Goal: Task Accomplishment & Management: Complete application form

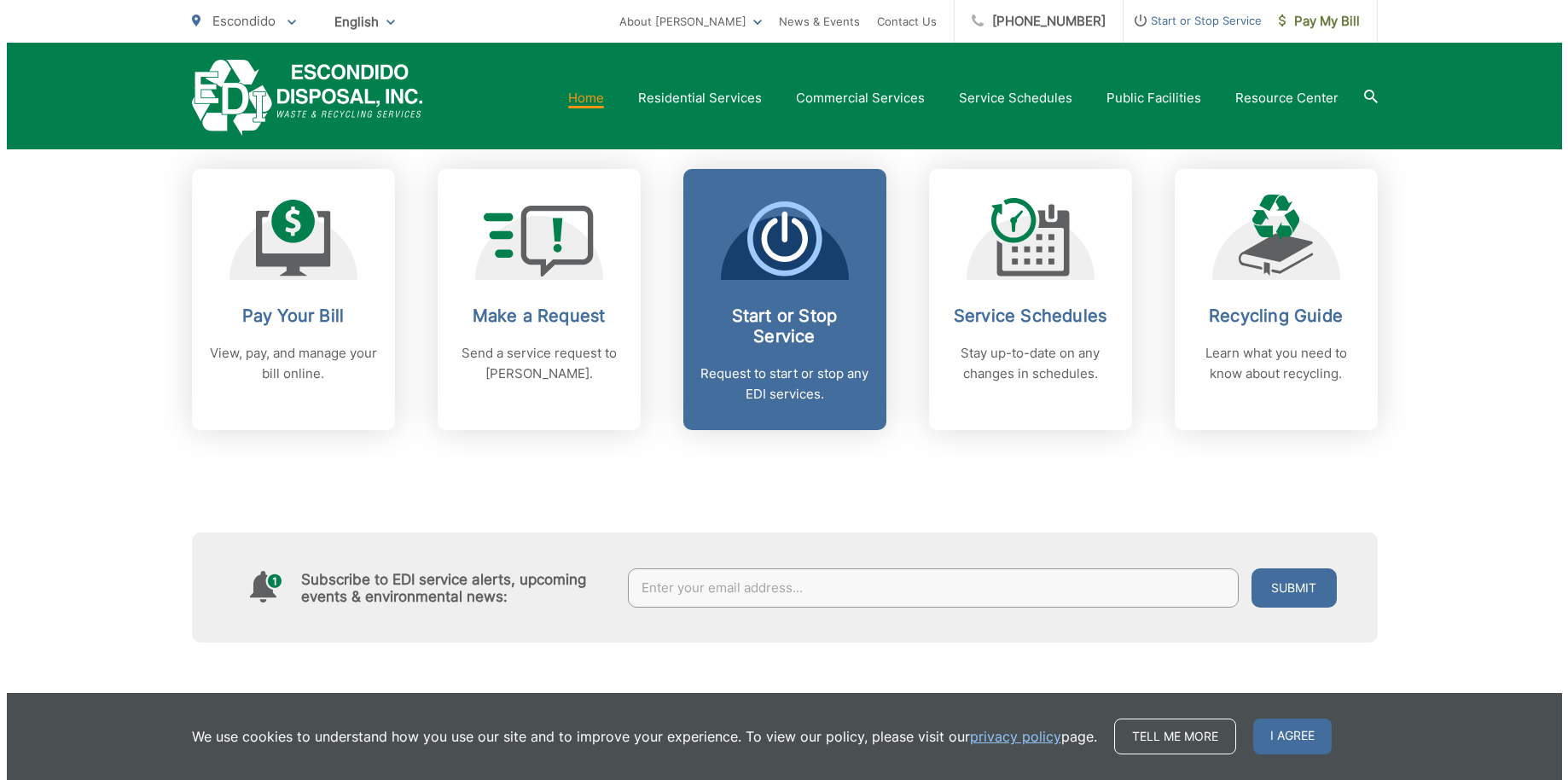
scroll to position [686, 0]
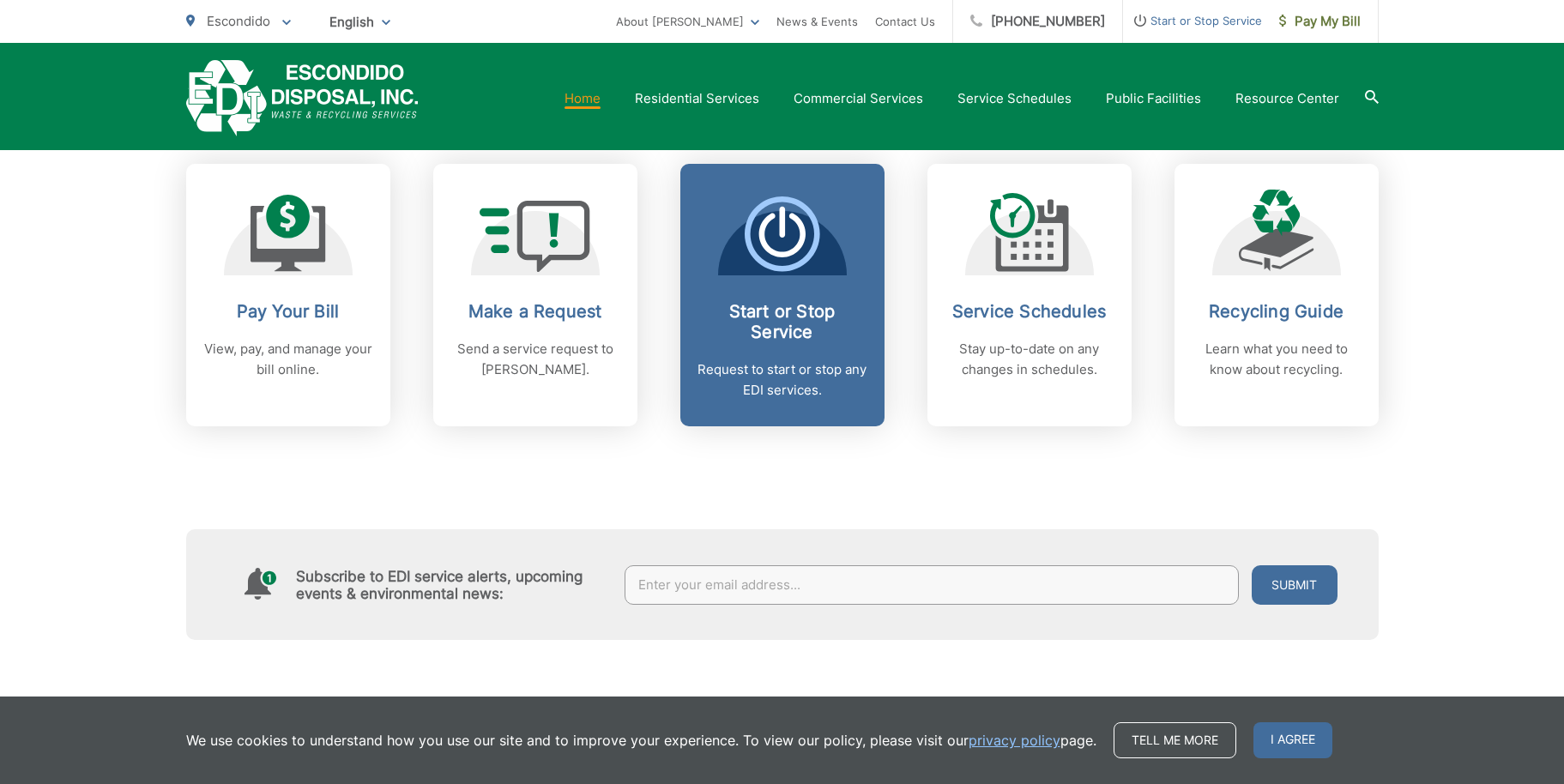
click at [686, 195] on span "Start or Stop Service Request to start or stop any EDI services." at bounding box center [782, 295] width 205 height 263
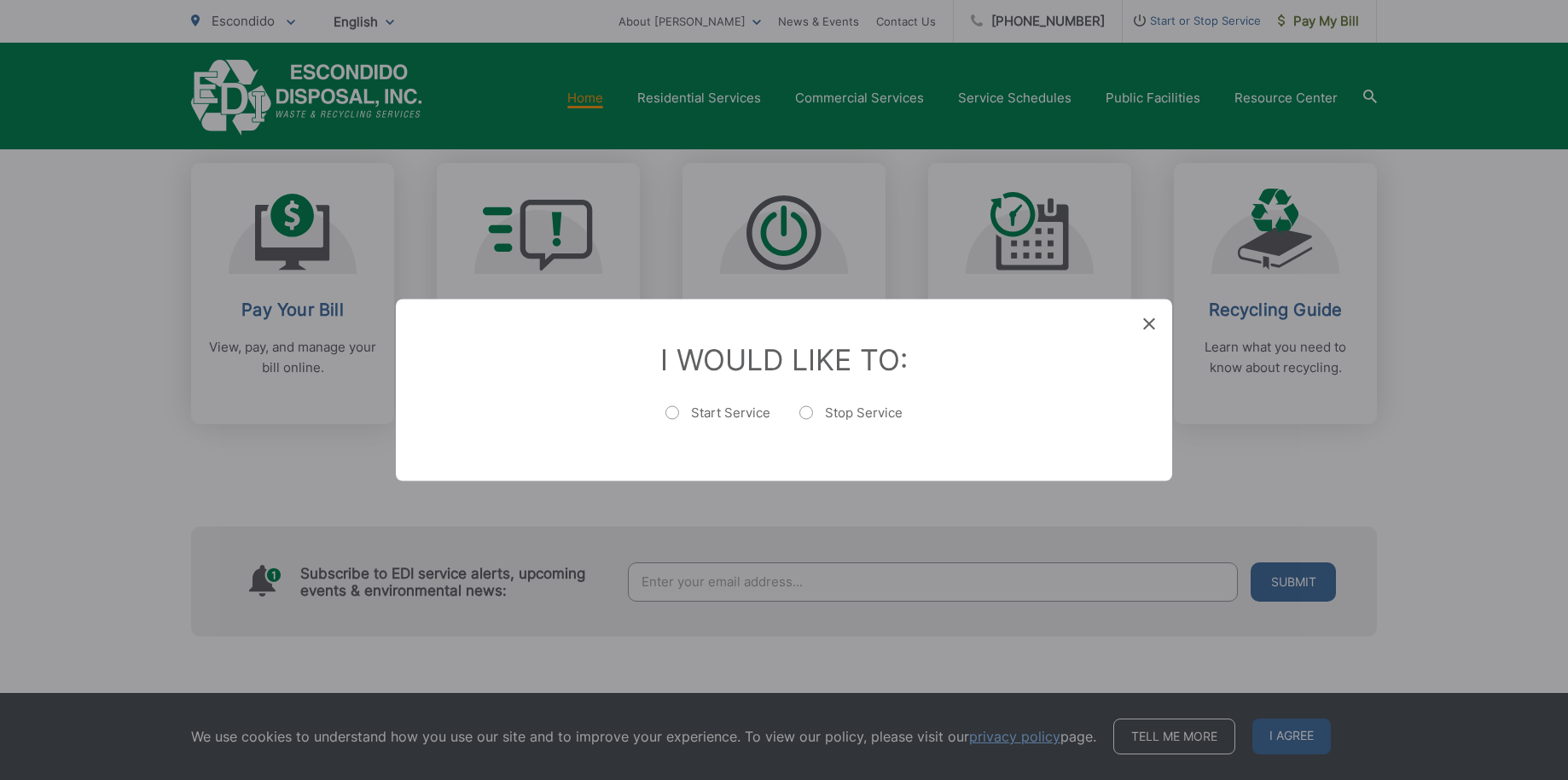
click at [673, 407] on label "Start Service" at bounding box center [718, 421] width 104 height 34
radio input "true"
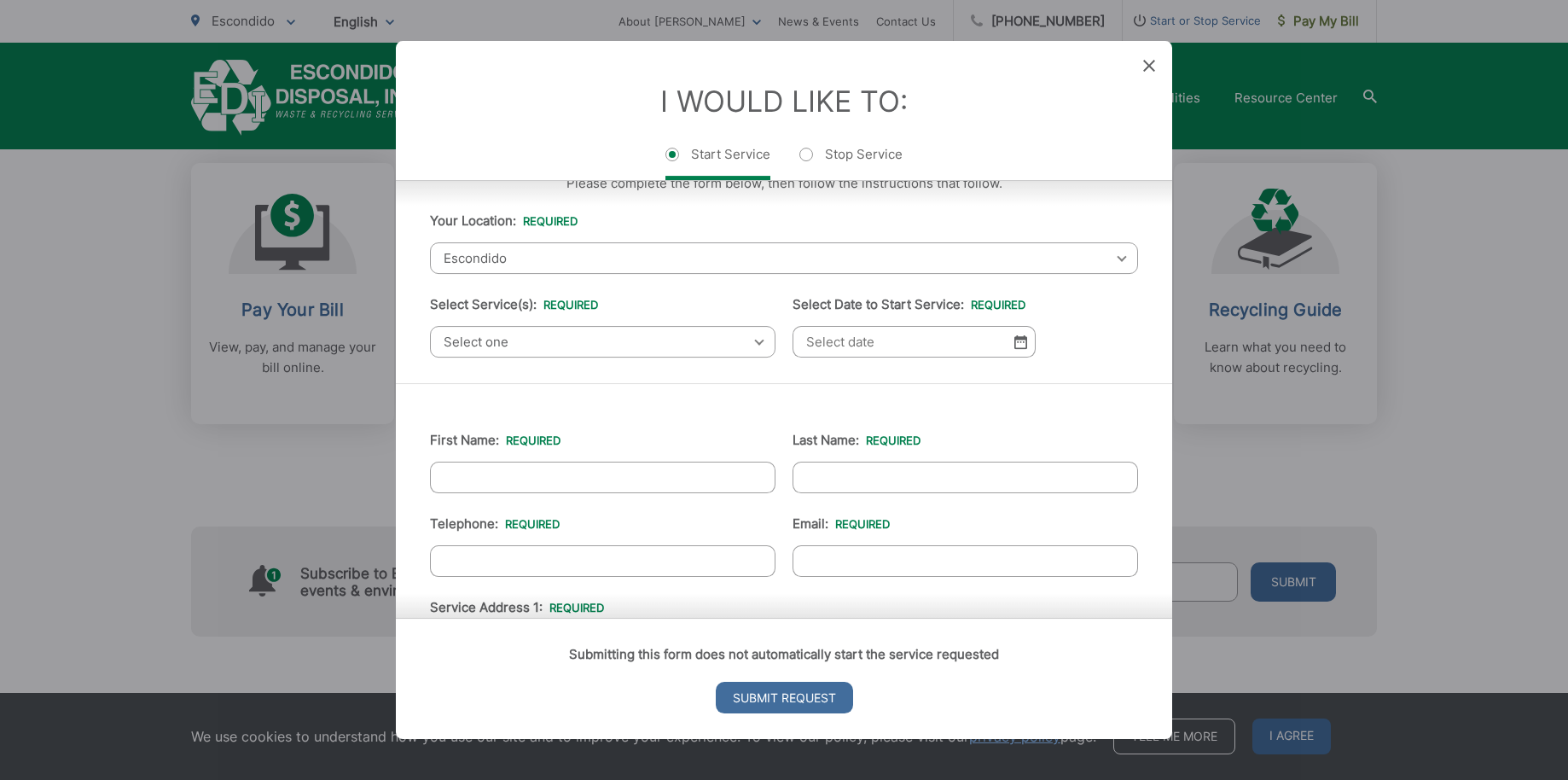
scroll to position [66, 0]
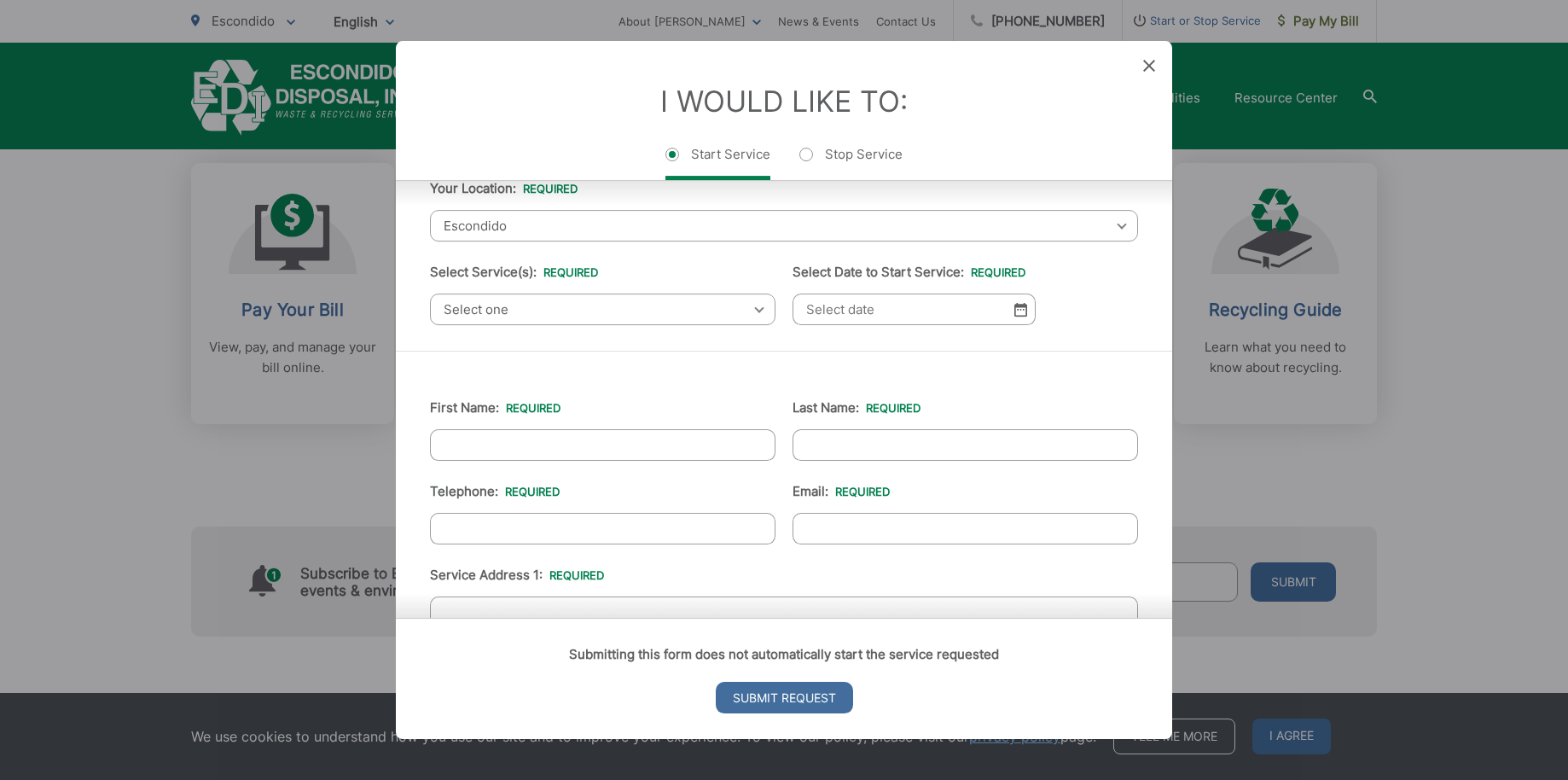
click at [668, 303] on span "Select one" at bounding box center [602, 309] width 345 height 31
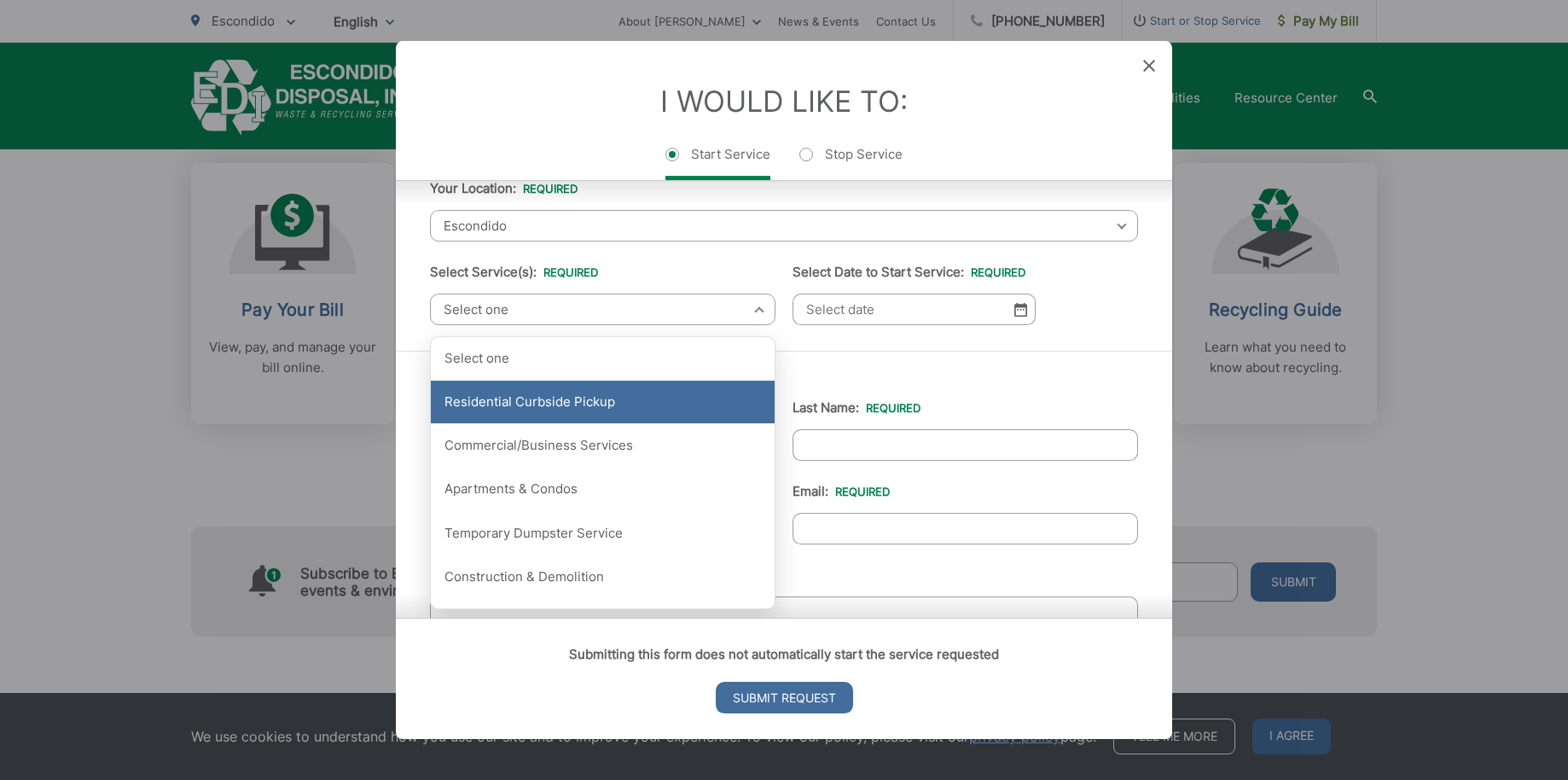
click at [611, 413] on div "Residential Curbside Pickup" at bounding box center [602, 401] width 344 height 43
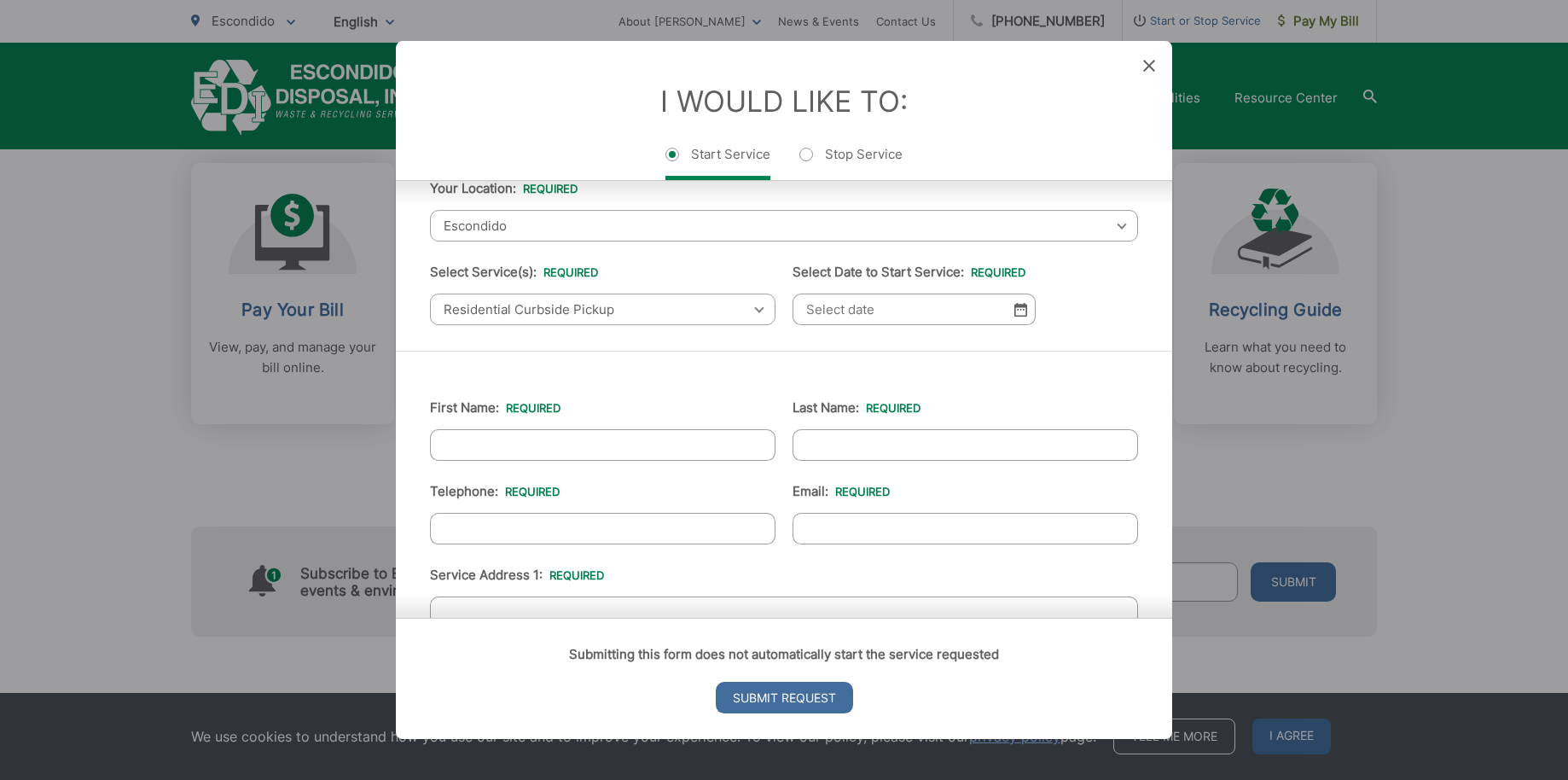
click at [863, 335] on div "Please complete the form below, then follow the instructions that follow. Your …" at bounding box center [784, 233] width 776 height 236
click at [868, 314] on input "Select Date to Start Service: *" at bounding box center [914, 309] width 243 height 31
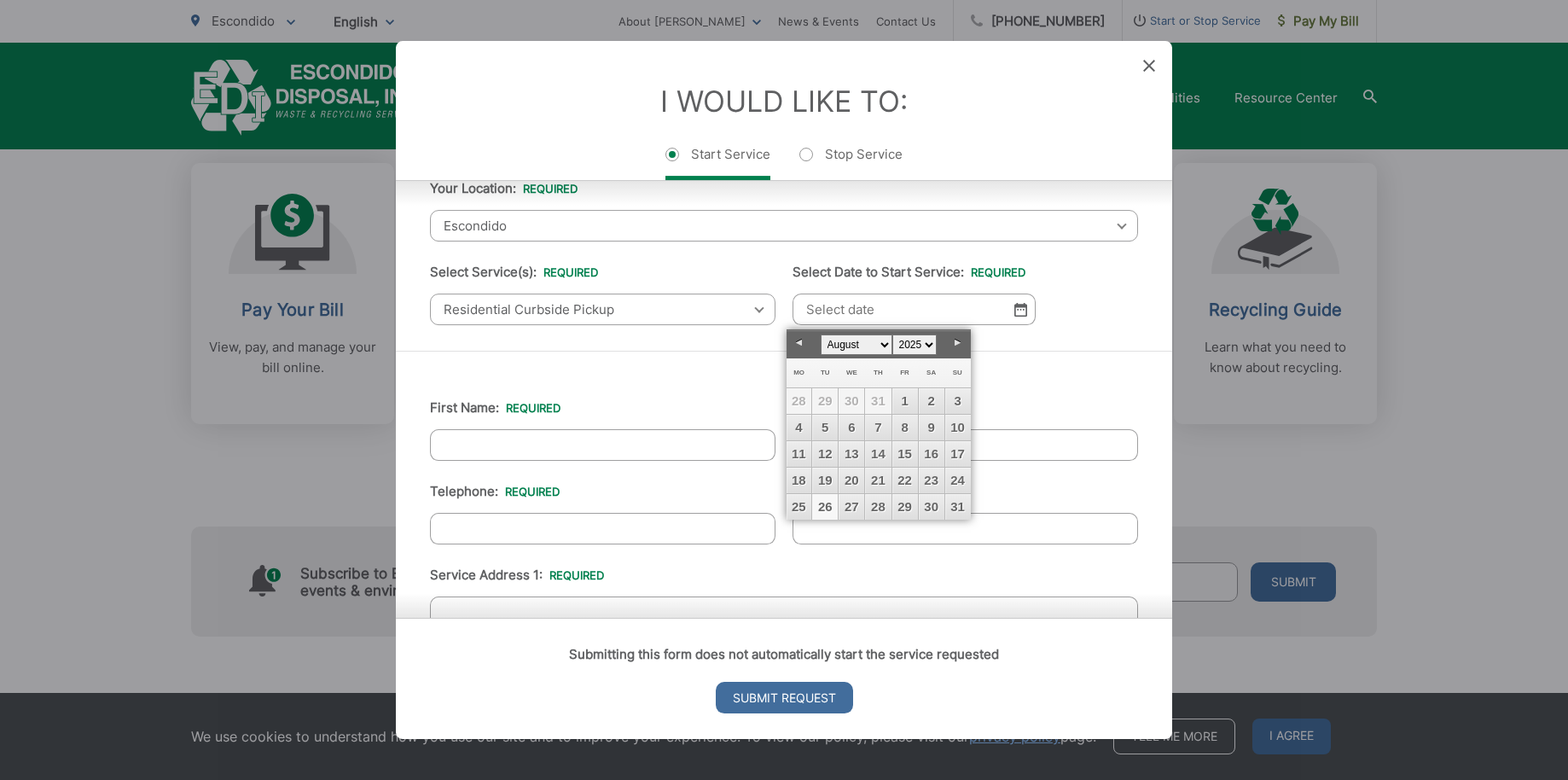
click at [819, 503] on link "26" at bounding box center [825, 507] width 26 height 26
type input "[DATE]"
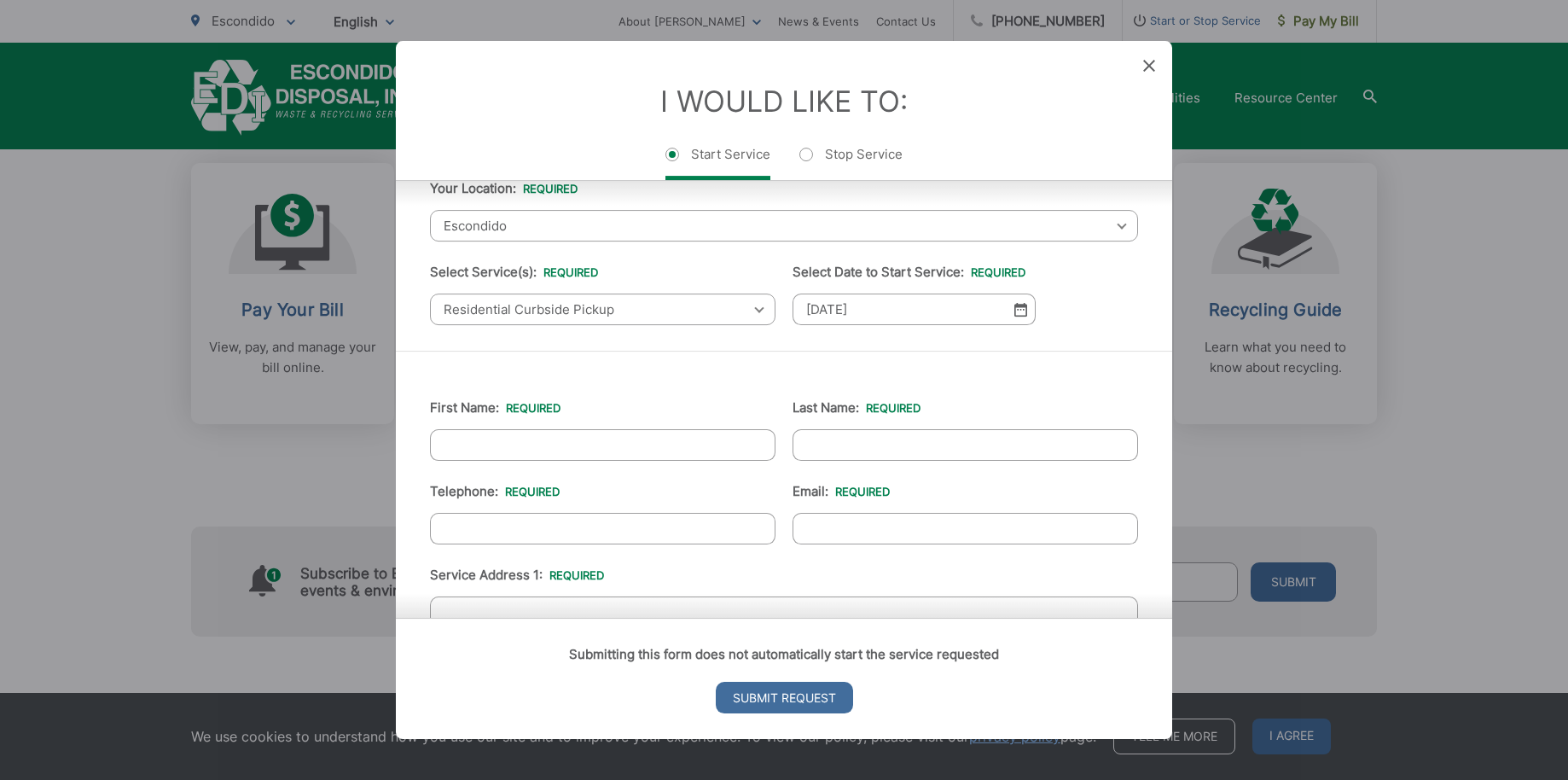
click at [709, 368] on div "First Name: * Last Name: * Telephone: * Email: * Service Address 1: * Service A…" at bounding box center [784, 750] width 776 height 797
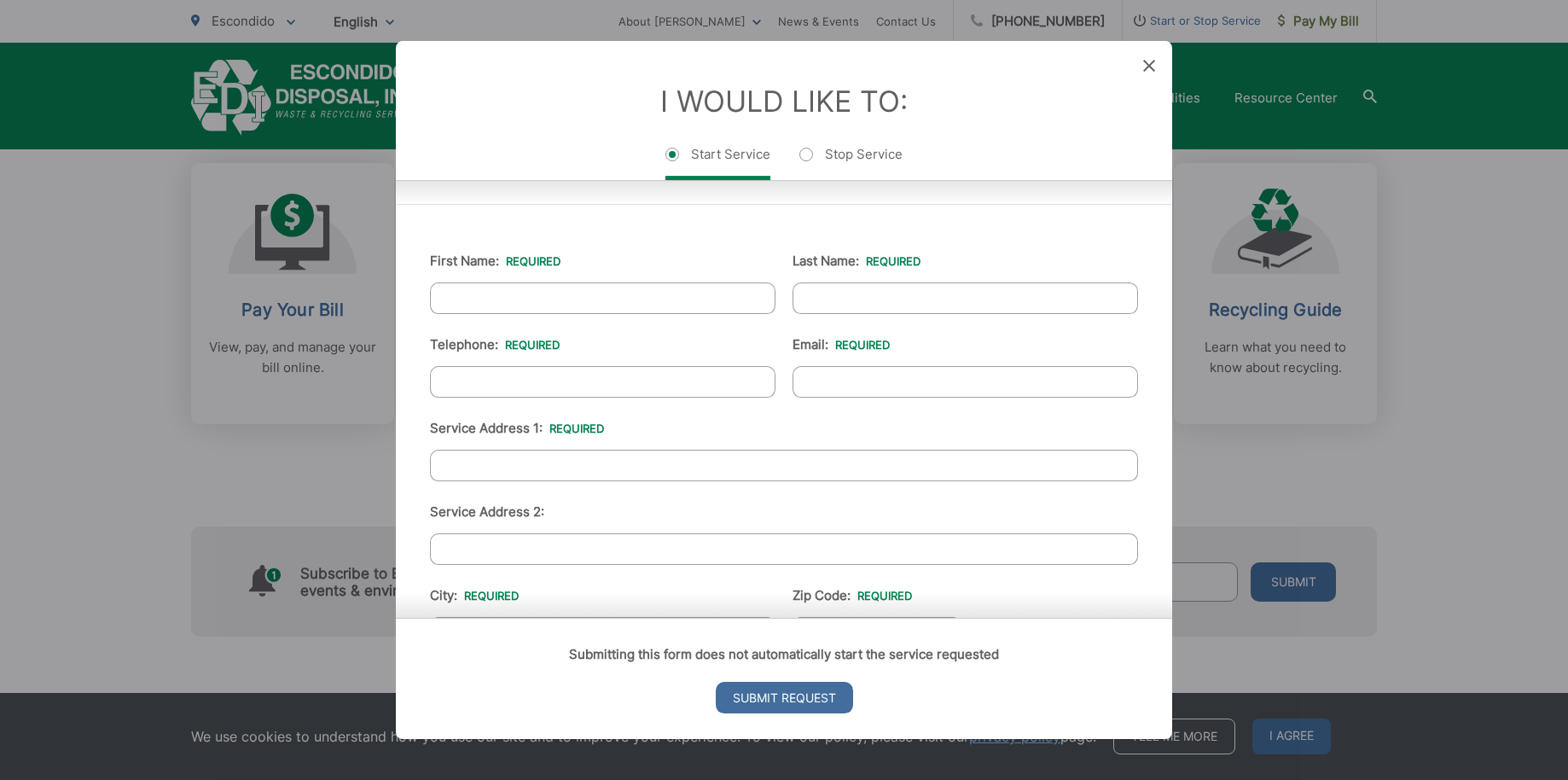
scroll to position [216, 0]
click at [619, 294] on input "First Name: *" at bounding box center [602, 293] width 345 height 31
type input "[PERSON_NAME]"
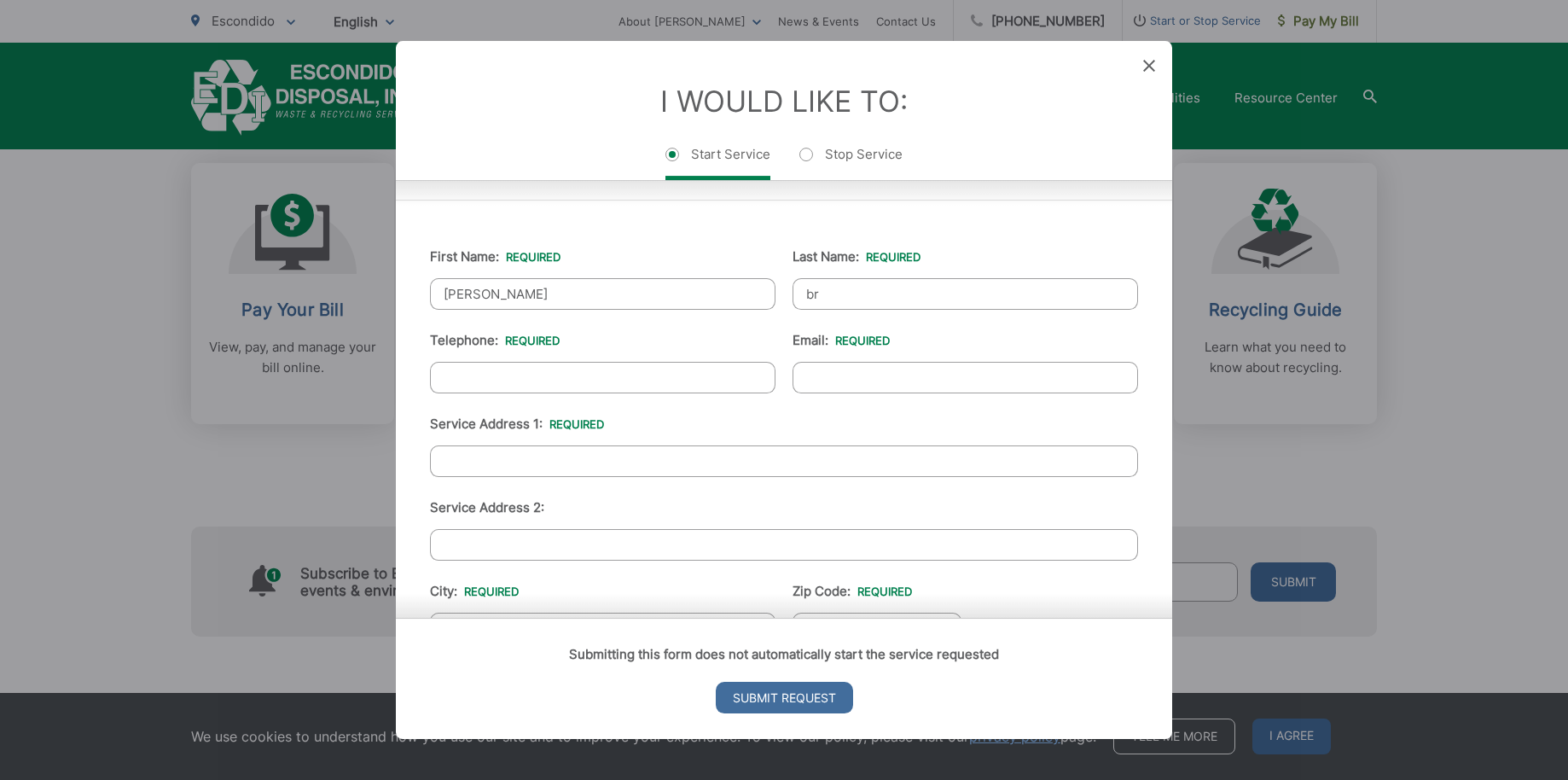
type input "b"
type input "Brown Real"
type input "[PHONE_NUMBER]"
type input "[PERSON_NAME][EMAIL_ADDRESS][DOMAIN_NAME]"
type input "[STREET_ADDRESS]"
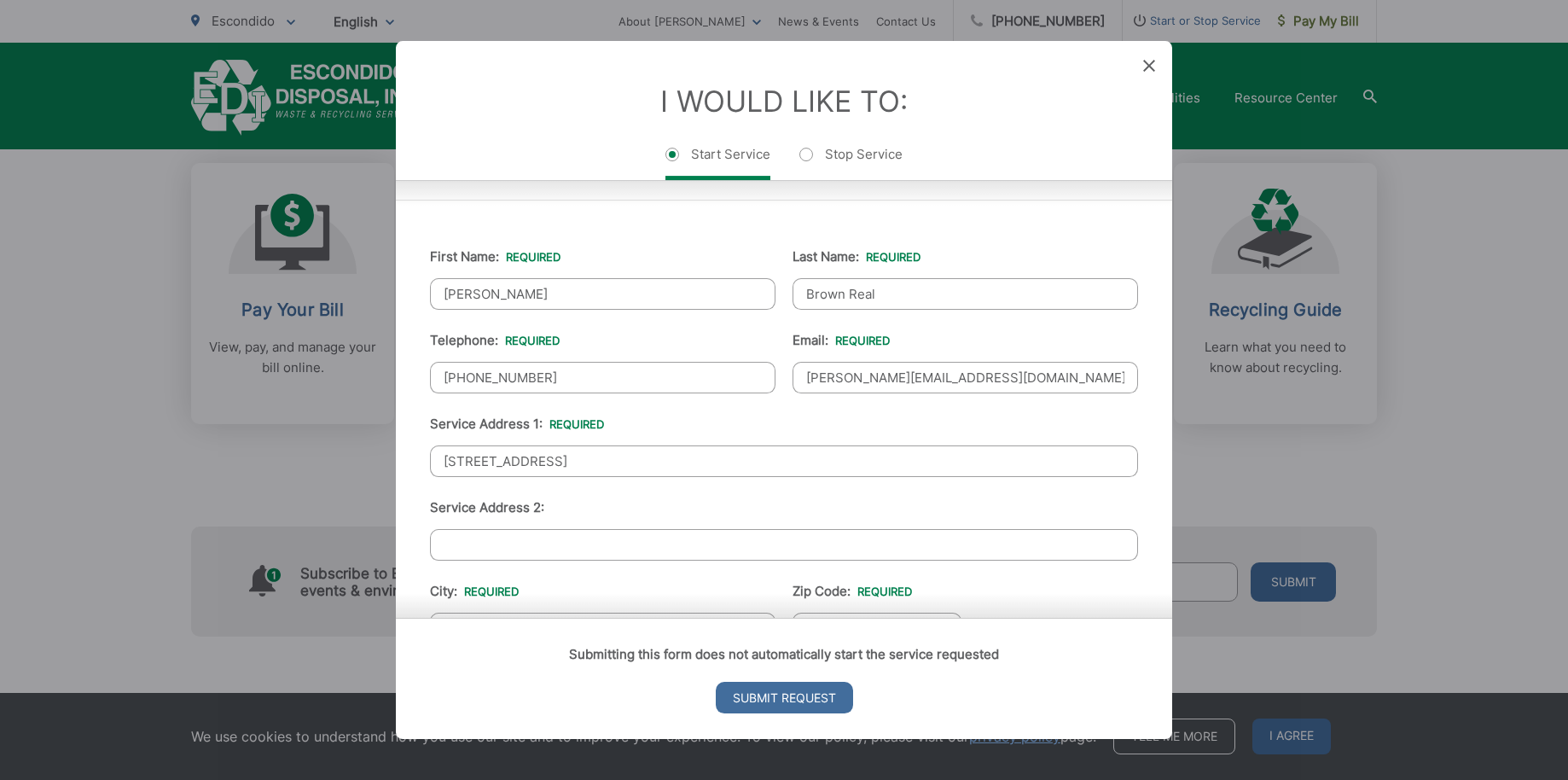
click at [716, 682] on input "Submit Request" at bounding box center [784, 698] width 137 height 31
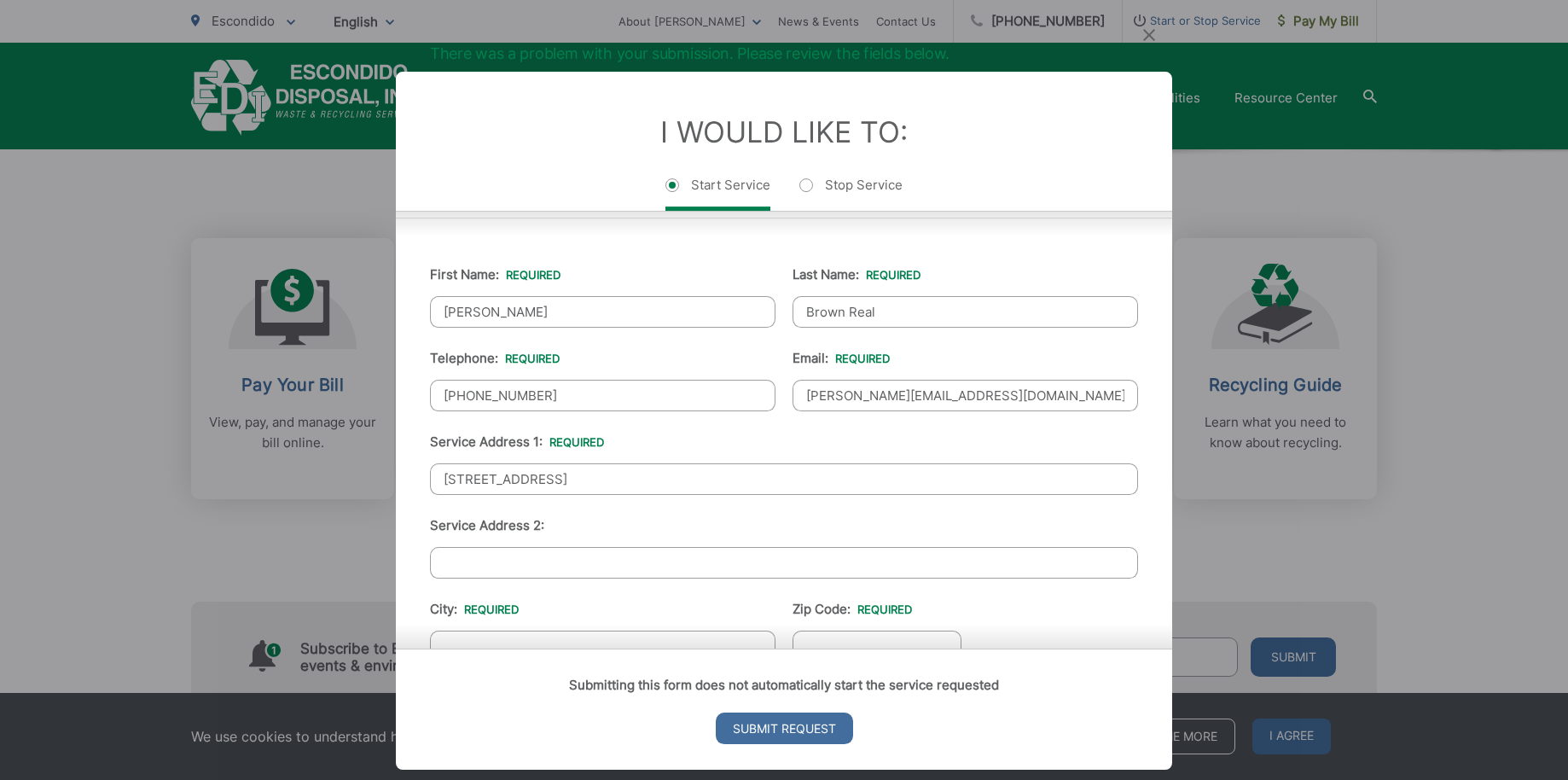
scroll to position [334, 0]
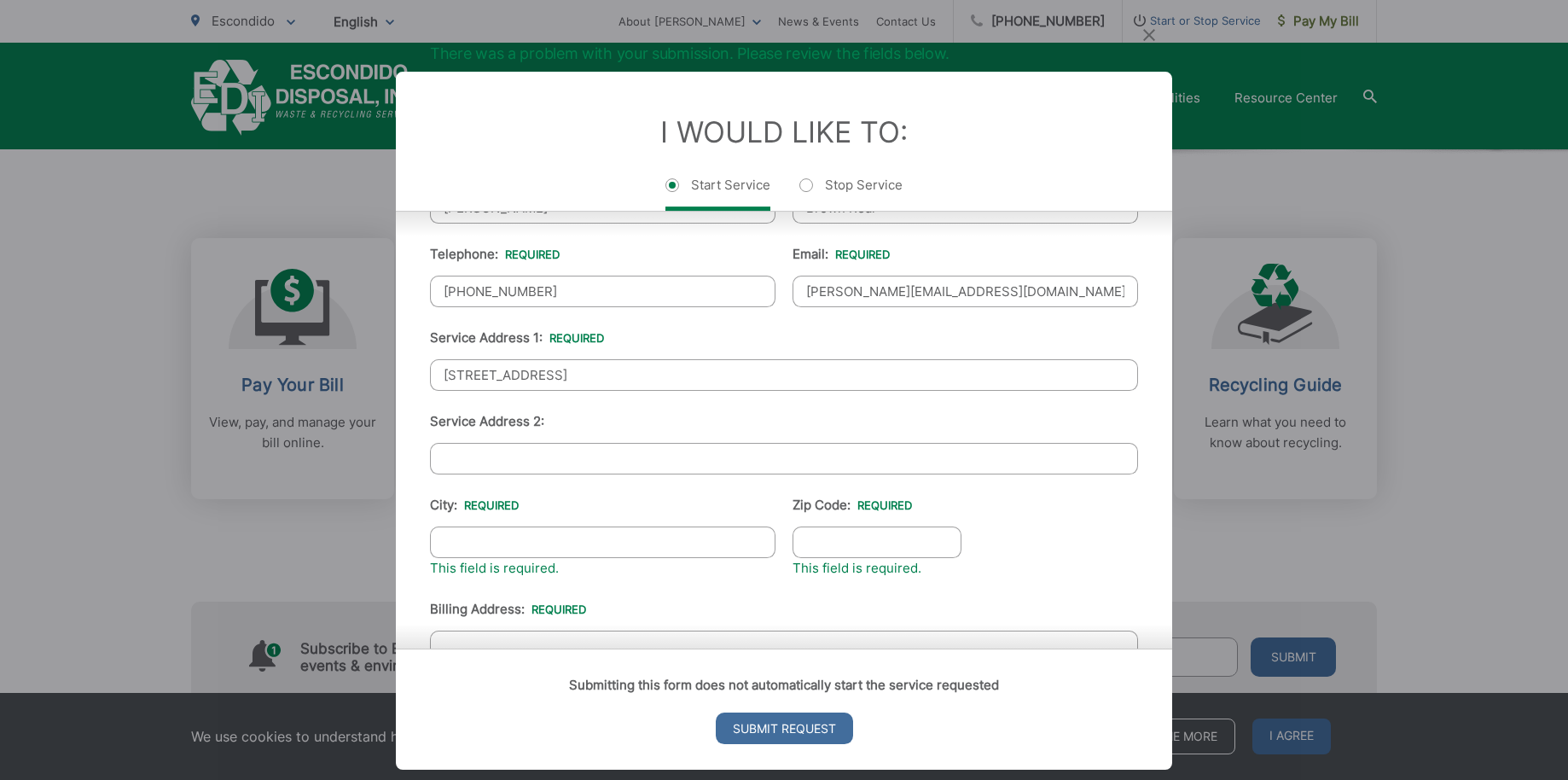
click at [598, 547] on input "City: *" at bounding box center [602, 542] width 345 height 31
type input "Escondido"
type input "92025"
click at [1041, 507] on ul "First Name: * [PERSON_NAME] Last Name: * Brown Real Telephone: * [PHONE_NUMBER]…" at bounding box center [784, 544] width 708 height 807
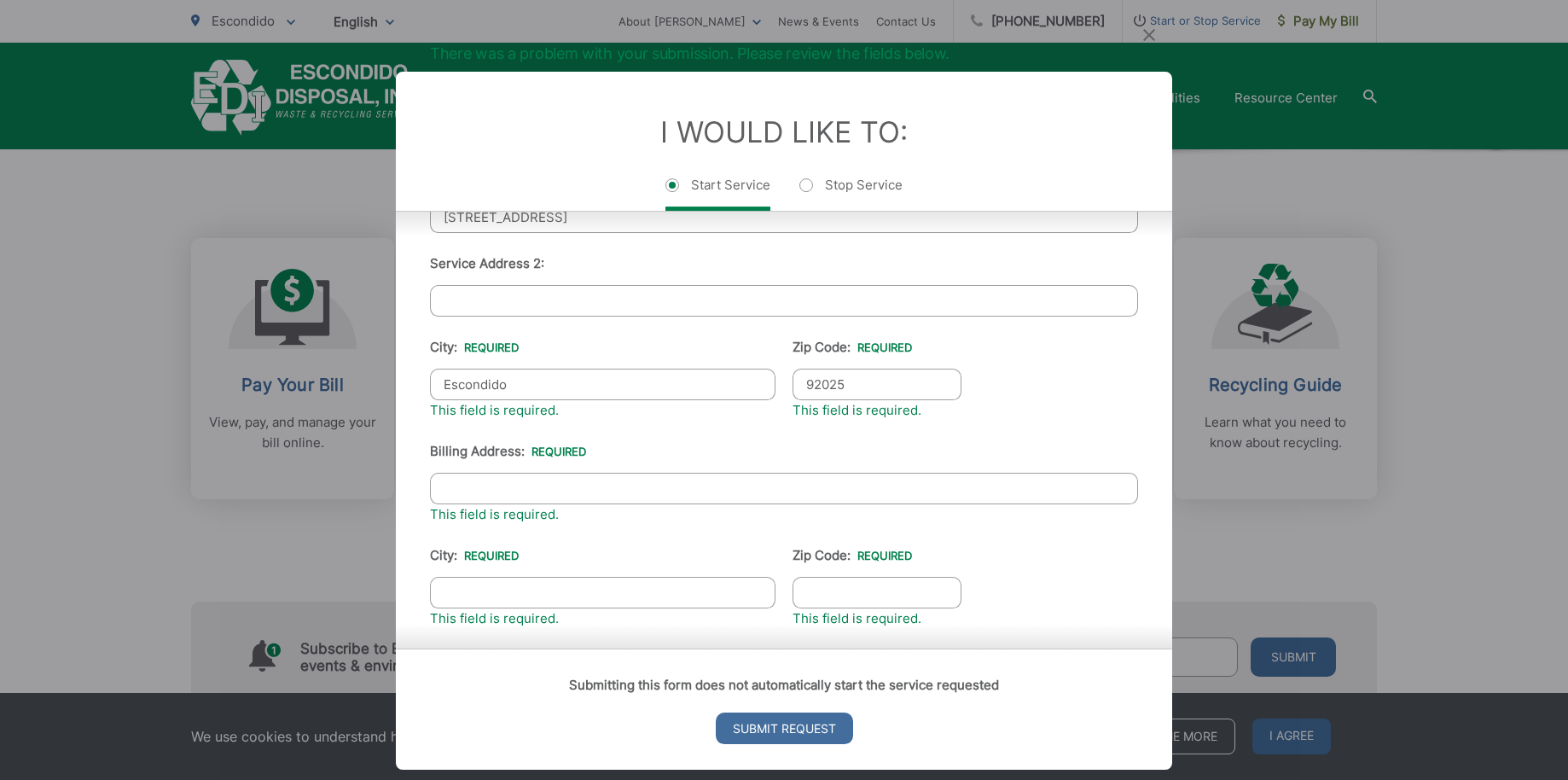
scroll to position [493, 0]
click at [649, 500] on input "Billing Address: *" at bounding box center [784, 487] width 708 height 31
type input "1"
type input "[STREET_ADDRESS]"
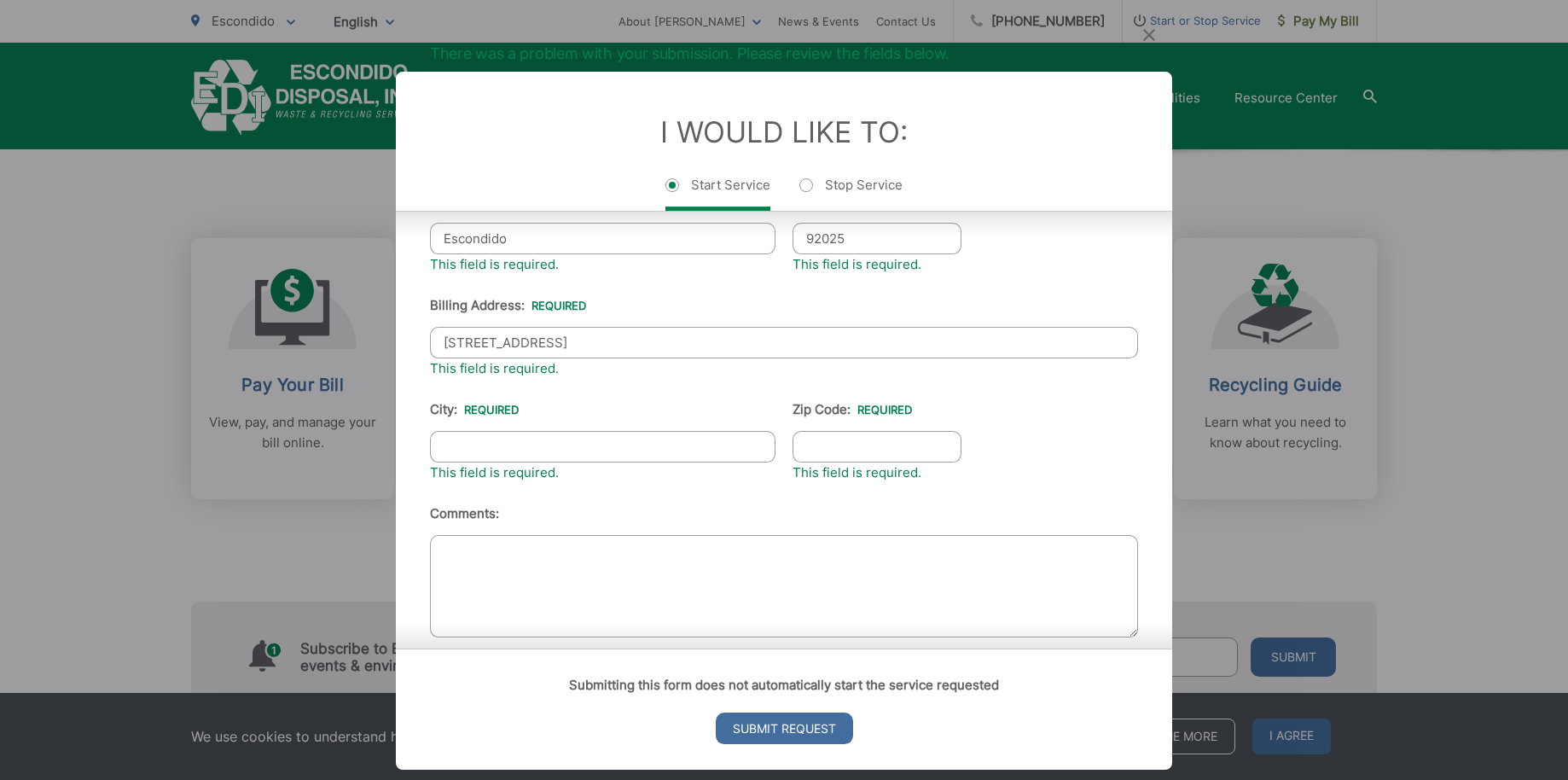
scroll to position [652, 0]
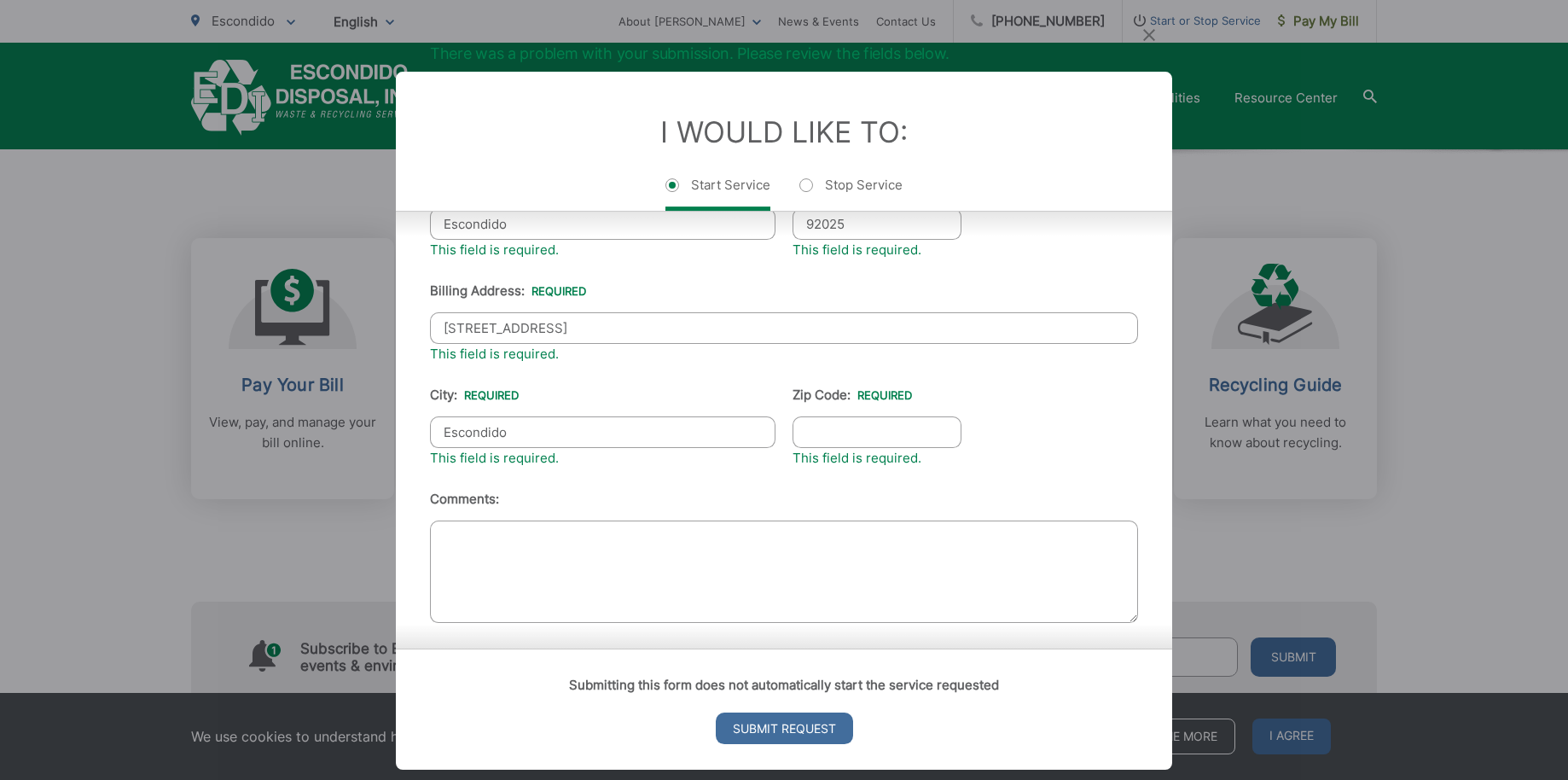
type input "Escondido"
type input "92025"
click at [1065, 400] on ul "First Name: * [PERSON_NAME] Last Name: * Brown Real Telephone: * [PHONE_NUMBER]…" at bounding box center [784, 225] width 708 height 807
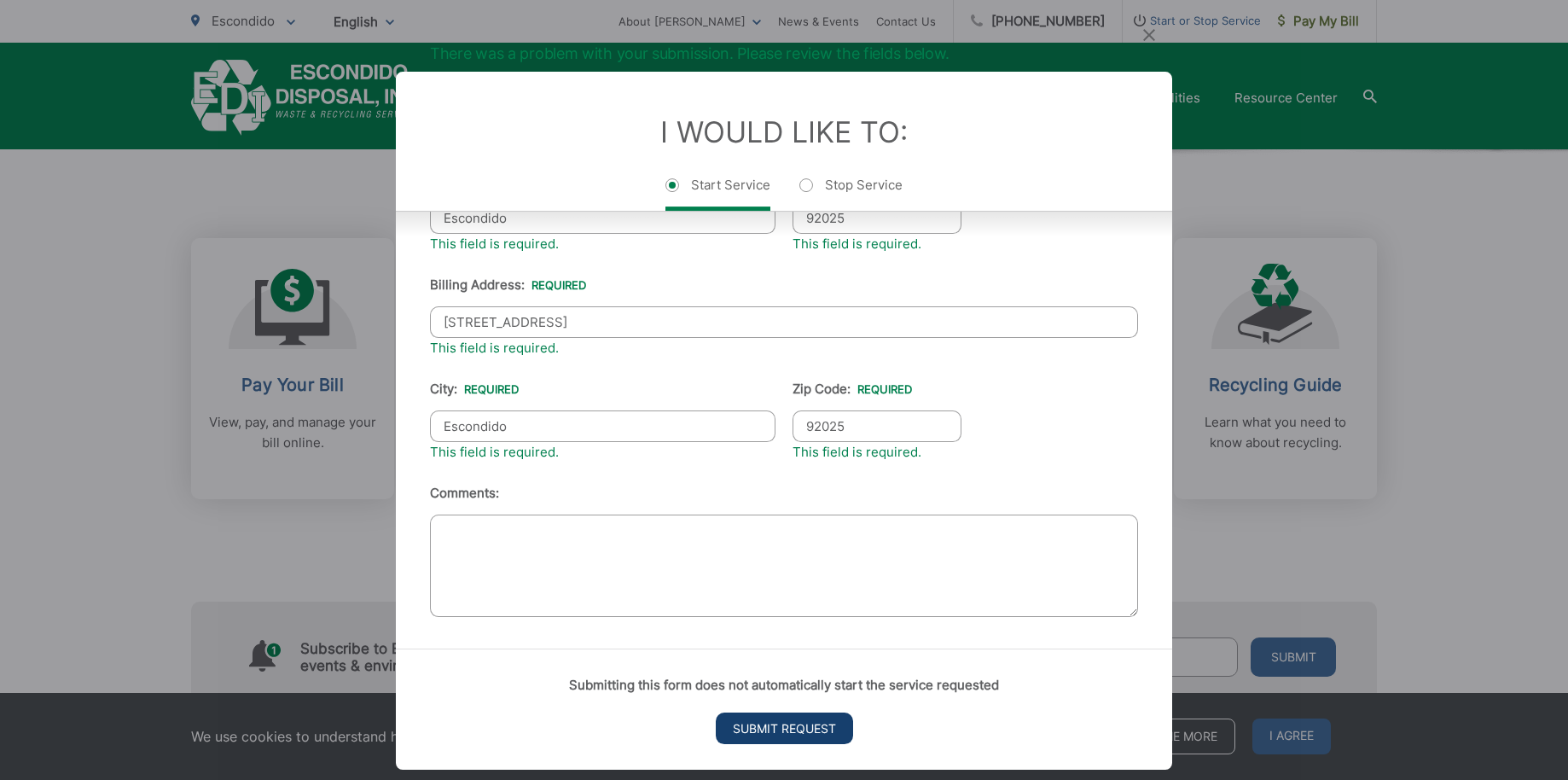
click at [760, 734] on input "Submit Request" at bounding box center [784, 728] width 137 height 31
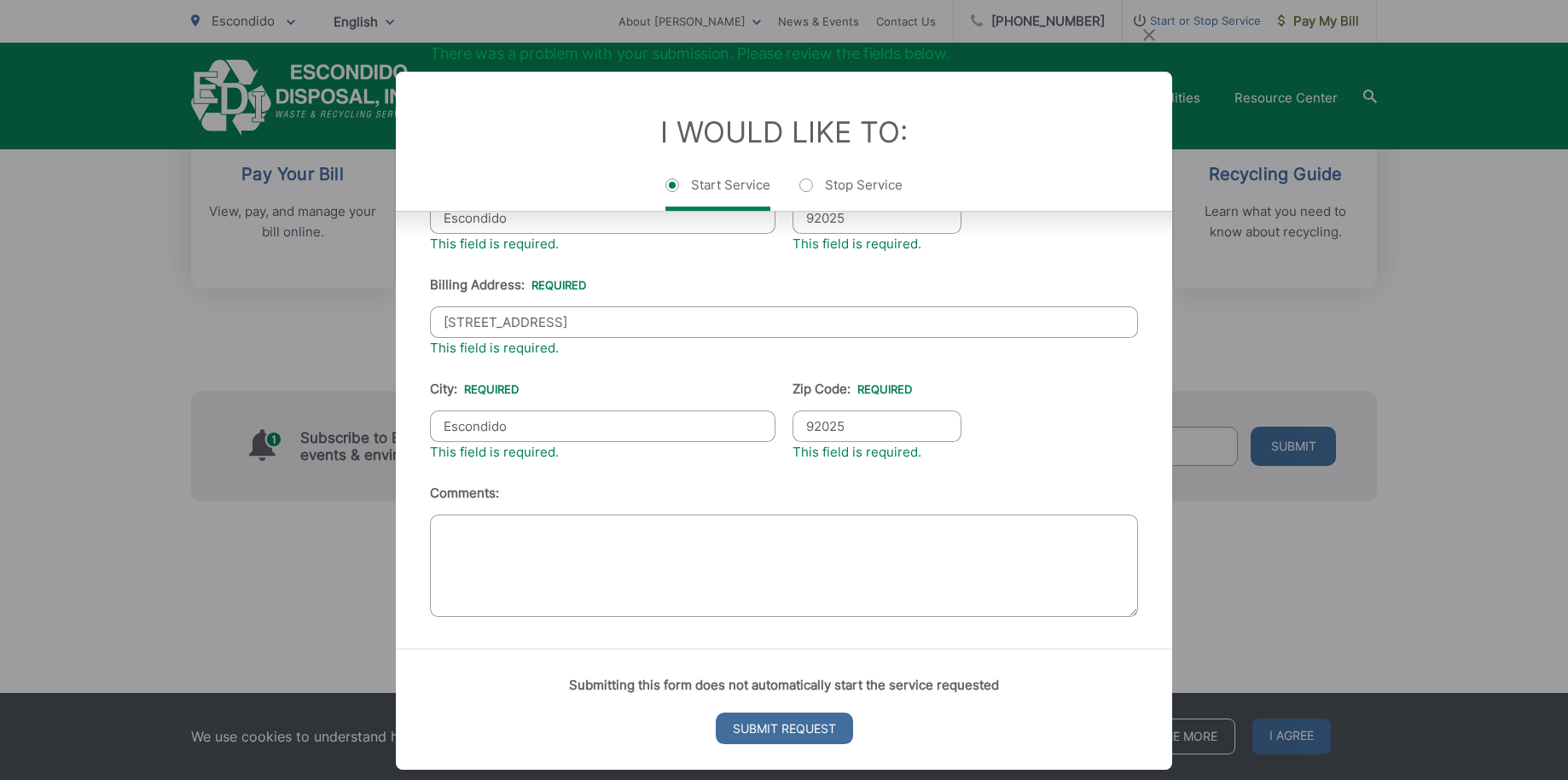
scroll to position [17, 6]
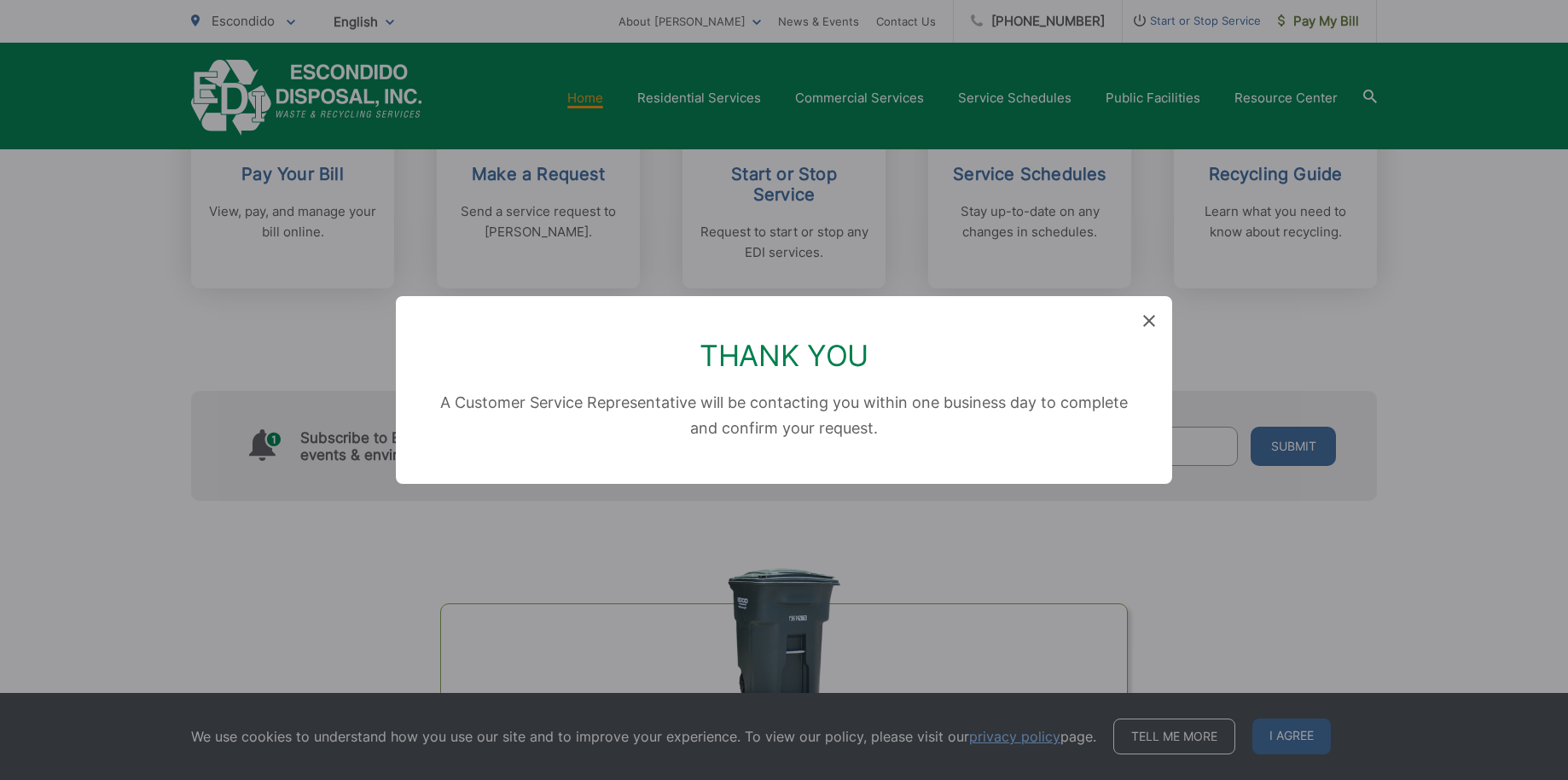
click at [1150, 316] on icon at bounding box center [1148, 320] width 12 height 12
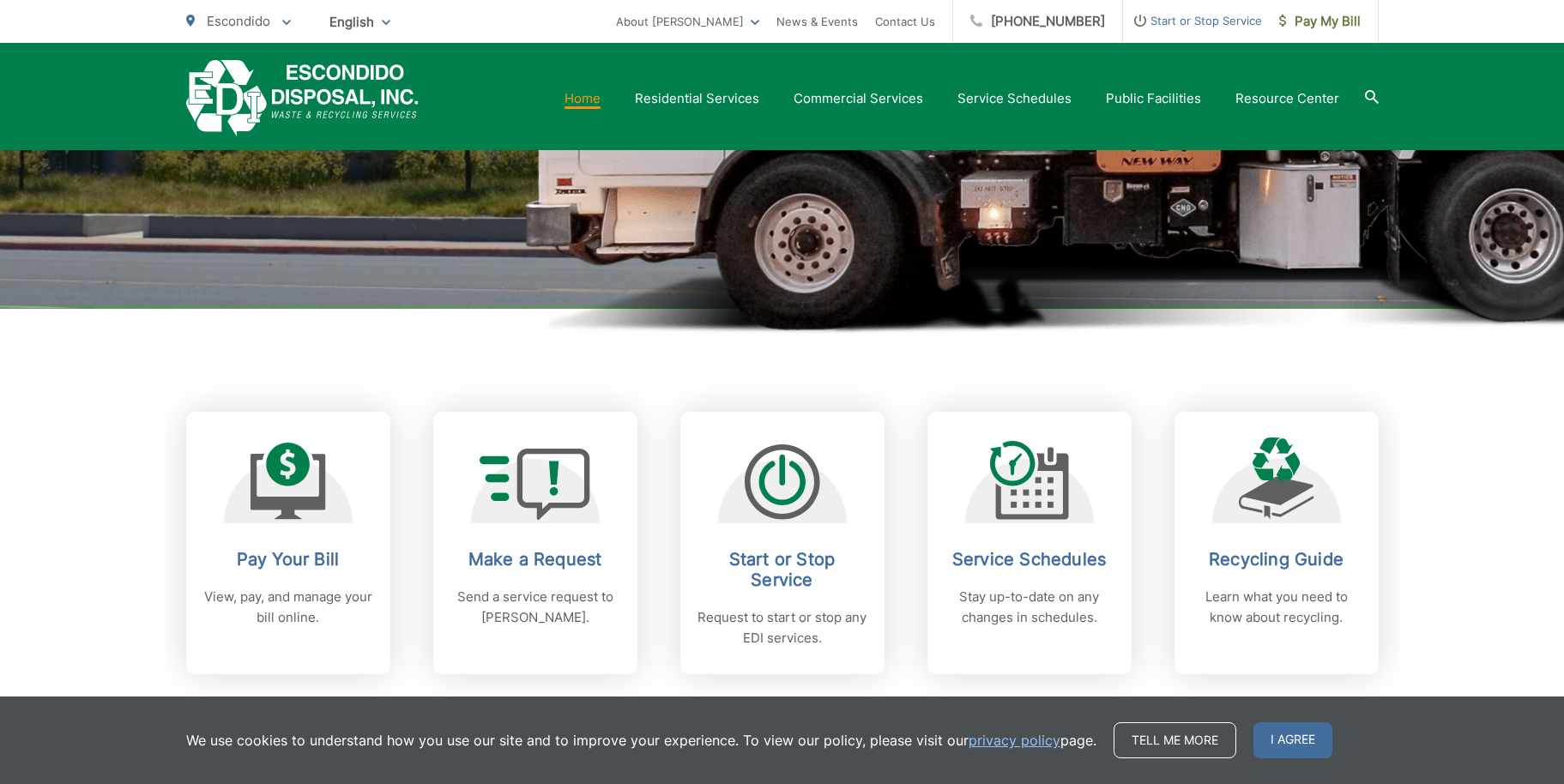
scroll to position [443, 0]
